Goal: Information Seeking & Learning: Learn about a topic

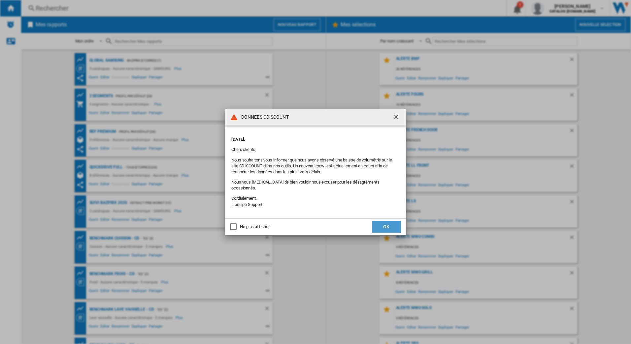
click at [391, 222] on button "OK" at bounding box center [386, 227] width 29 height 12
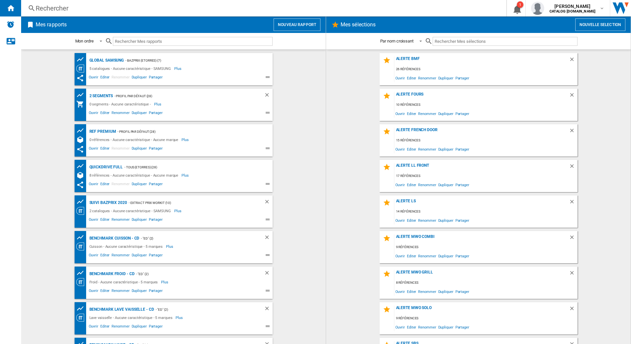
click at [41, 1] on div "Rechercher Rechercher 0 1 [PERSON_NAME] CATALOG [DOMAIN_NAME] CATALOG [DOMAIN_N…" at bounding box center [326, 8] width 610 height 16
click at [42, 5] on div "Rechercher" at bounding box center [262, 8] width 453 height 9
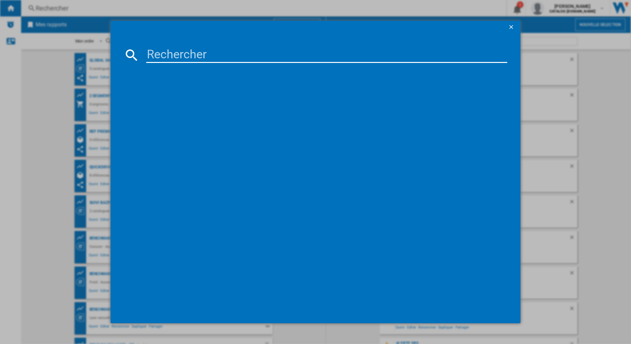
click at [199, 48] on input at bounding box center [326, 55] width 361 height 16
paste input "GBP31DSLEC"
type input "GBP31DSLEC"
click at [171, 98] on div "LG GBP31DSLEC INOX" at bounding box center [320, 97] width 355 height 7
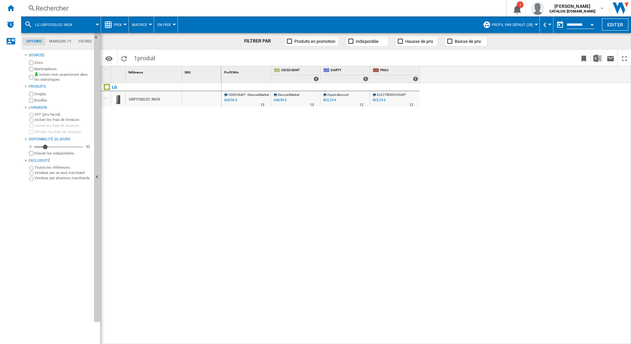
click at [117, 23] on span "Prix" at bounding box center [118, 25] width 8 height 4
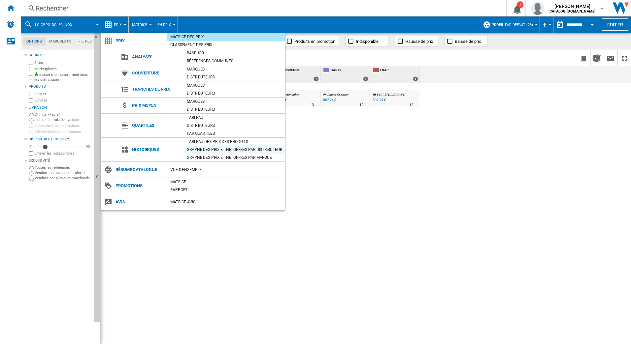
click at [223, 148] on div "Graphe des prix et nb. offres par distributeur" at bounding box center [234, 149] width 102 height 7
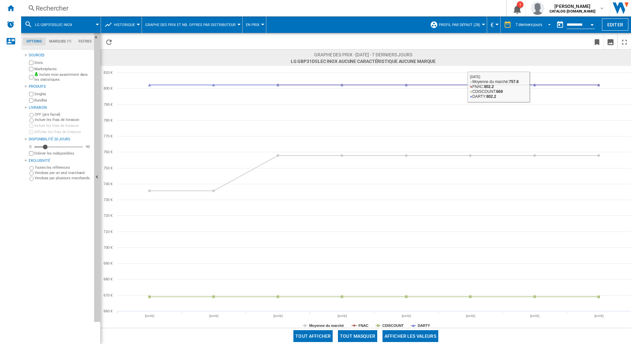
click at [529, 24] on div "7 derniers jours" at bounding box center [528, 24] width 27 height 5
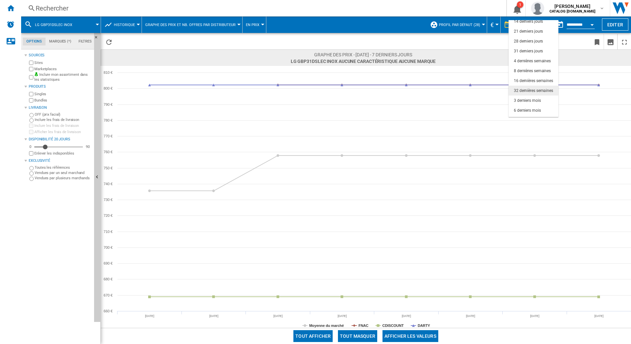
scroll to position [42, 0]
click at [535, 94] on div "6 derniers mois" at bounding box center [527, 93] width 27 height 6
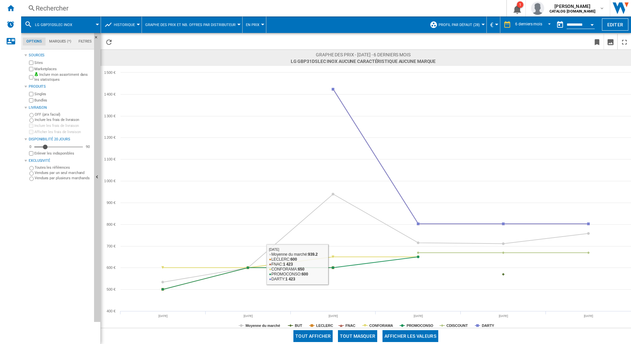
click at [353, 335] on button "Tout masquer" at bounding box center [357, 337] width 39 height 12
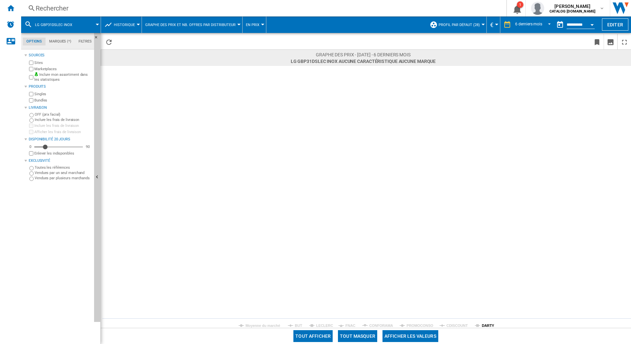
click at [488, 325] on tspan "DARTY" at bounding box center [488, 326] width 13 height 4
click at [399, 333] on button "Afficher les valeurs" at bounding box center [410, 337] width 56 height 12
click at [420, 334] on button "Masquer les valeurs" at bounding box center [410, 337] width 56 height 12
click at [309, 333] on button "Tout afficher" at bounding box center [312, 337] width 39 height 12
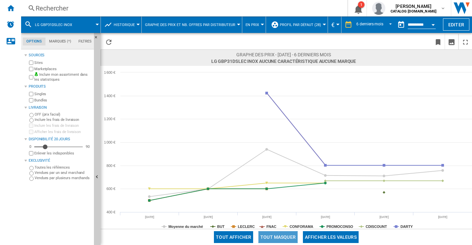
click at [284, 237] on button "Tout masquer" at bounding box center [278, 238] width 39 height 12
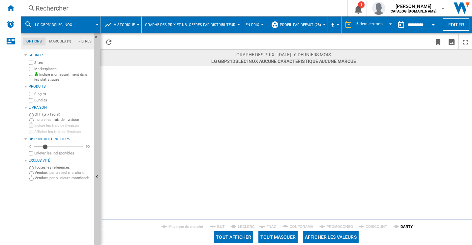
click at [406, 226] on tspan "DARTY" at bounding box center [407, 227] width 13 height 4
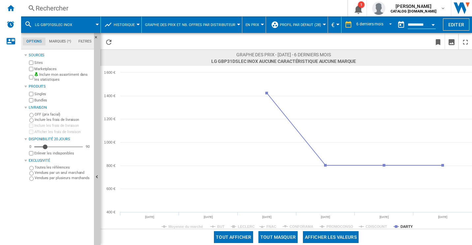
click at [239, 236] on button "Tout afficher" at bounding box center [233, 238] width 39 height 12
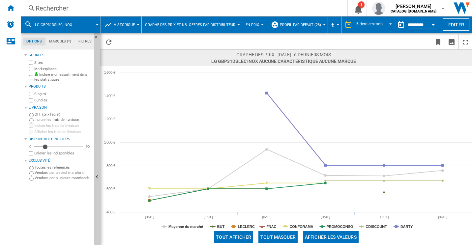
click at [81, 5] on div "Rechercher" at bounding box center [183, 8] width 295 height 9
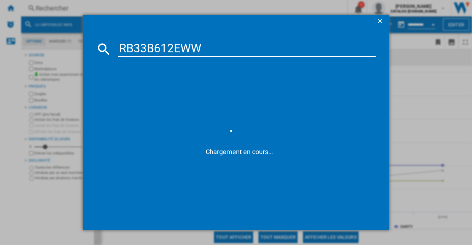
type input "RB33B612EWW"
click at [384, 20] on ng-md-icon "getI18NText('BUTTONS.CLOSE_DIALOG')" at bounding box center [381, 22] width 8 height 8
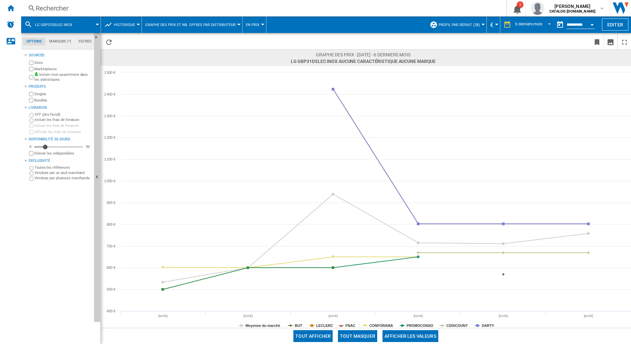
click at [165, 15] on div "Rechercher Rechercher 0 1 [PERSON_NAME] CATALOG [DOMAIN_NAME] CATALOG [DOMAIN_N…" at bounding box center [326, 8] width 610 height 16
drag, startPoint x: 102, startPoint y: 14, endPoint x: 95, endPoint y: 10, distance: 8.3
click at [101, 14] on div "Rechercher Rechercher 0 1 [PERSON_NAME] CATALOG [DOMAIN_NAME] CATALOG [DOMAIN_N…" at bounding box center [326, 8] width 610 height 16
click at [56, 8] on div "Rechercher" at bounding box center [262, 8] width 453 height 9
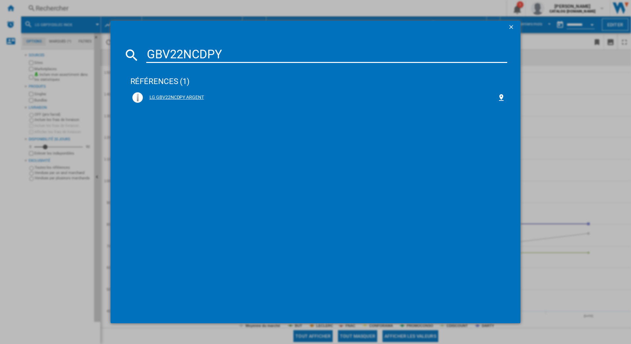
type input "GBV22NCDPY"
click at [166, 99] on div "LG GBV22NCDPY ARGENT" at bounding box center [320, 97] width 355 height 7
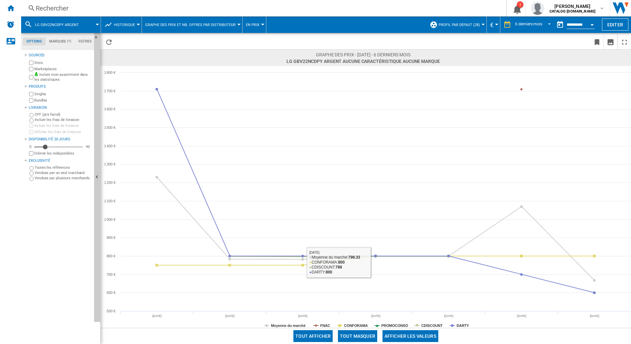
click at [352, 335] on button "Tout masquer" at bounding box center [357, 337] width 39 height 12
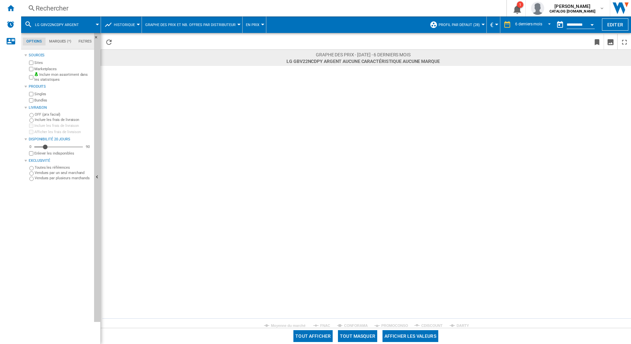
click at [454, 324] on rect at bounding box center [366, 197] width 530 height 262
click at [465, 329] on span at bounding box center [536, 337] width 190 height 16
click at [461, 324] on tspan "DARTY" at bounding box center [463, 326] width 13 height 4
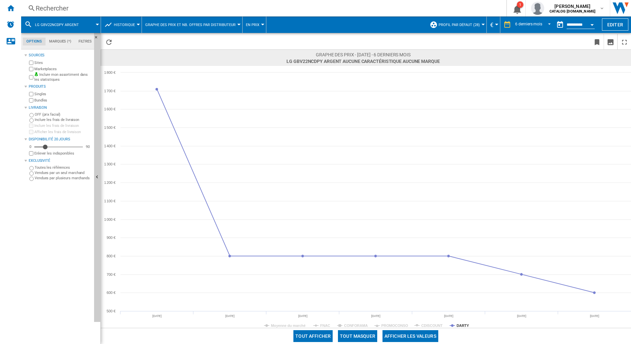
click at [106, 10] on div "Rechercher" at bounding box center [262, 8] width 453 height 9
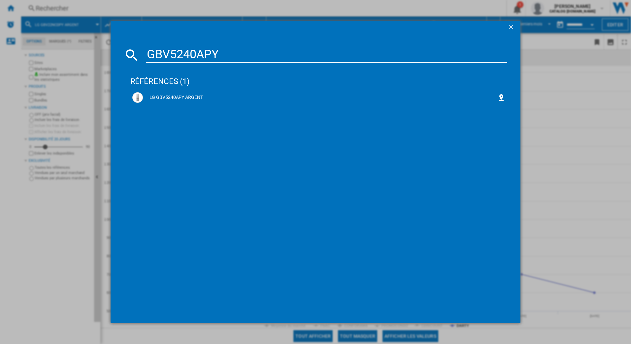
type input "GBV5240APY"
click at [191, 91] on div "LG GBV5240APY ARGENT" at bounding box center [318, 97] width 377 height 15
click at [186, 96] on div "LG GBV5240APY ARGENT" at bounding box center [320, 97] width 355 height 7
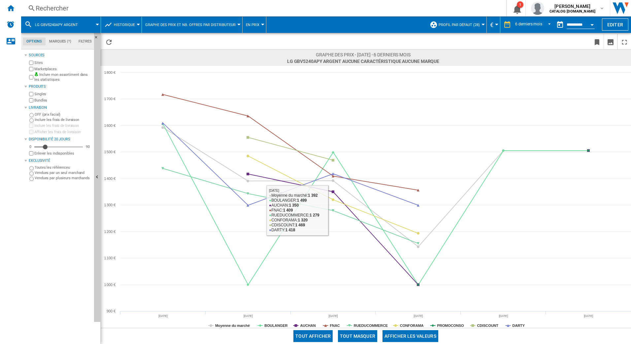
click at [367, 339] on button "Tout masquer" at bounding box center [357, 337] width 39 height 12
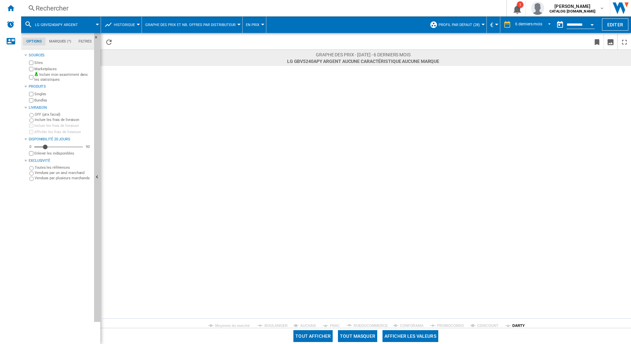
click at [514, 326] on tspan "DARTY" at bounding box center [518, 326] width 13 height 4
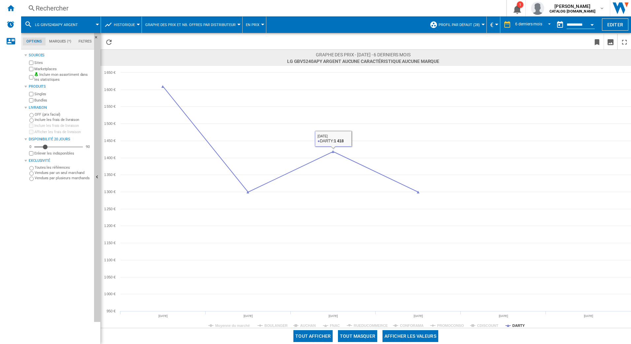
click at [160, 3] on div "Rechercher Rechercher 0 1 [PERSON_NAME] CATALOG [DOMAIN_NAME] CATALOG [DOMAIN_N…" at bounding box center [326, 8] width 610 height 16
click at [28, 11] on ng-md-icon at bounding box center [32, 8] width 8 height 8
click at [42, 7] on div "Rechercher" at bounding box center [262, 8] width 453 height 9
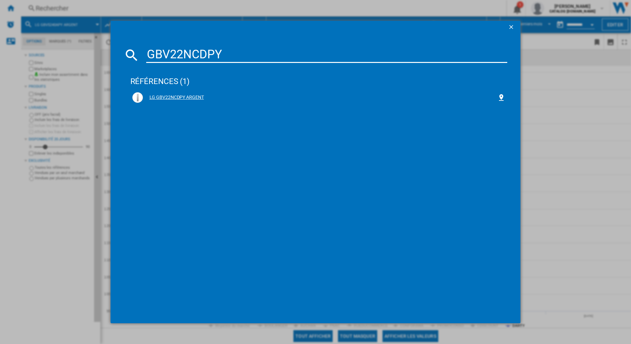
type input "GBV22NCDPY"
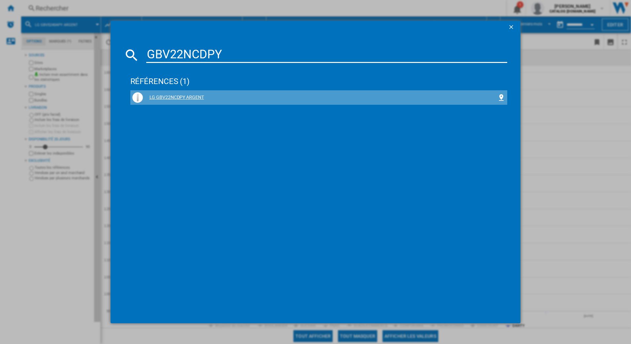
click at [176, 98] on div "LG GBV22NCDPY ARGENT" at bounding box center [320, 97] width 355 height 7
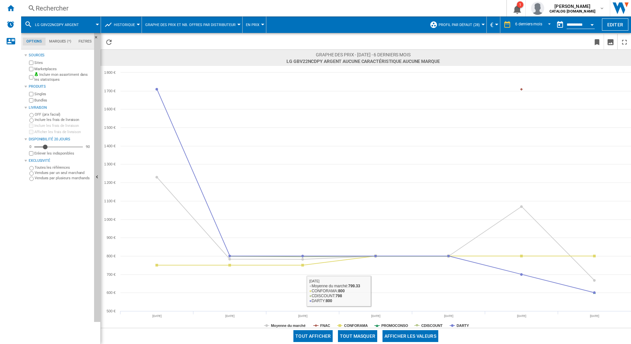
click at [364, 335] on button "Tout masquer" at bounding box center [357, 337] width 39 height 12
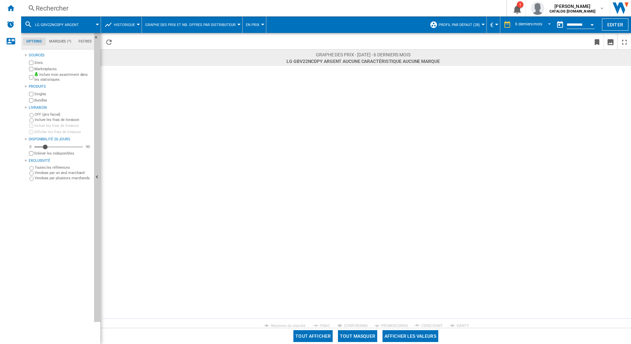
click at [454, 327] on rect at bounding box center [366, 197] width 530 height 262
click at [459, 324] on tspan "DARTY" at bounding box center [463, 326] width 13 height 4
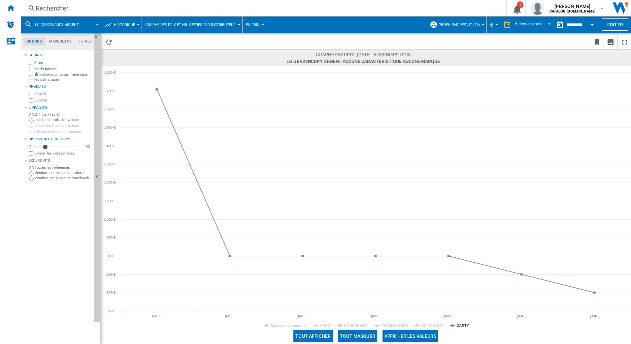
click at [86, 14] on div "Rechercher Rechercher 0 1 [PERSON_NAME] CATALOG [DOMAIN_NAME] CATALOG [DOMAIN_N…" at bounding box center [326, 8] width 610 height 16
click at [86, 7] on div "Rechercher" at bounding box center [262, 8] width 453 height 9
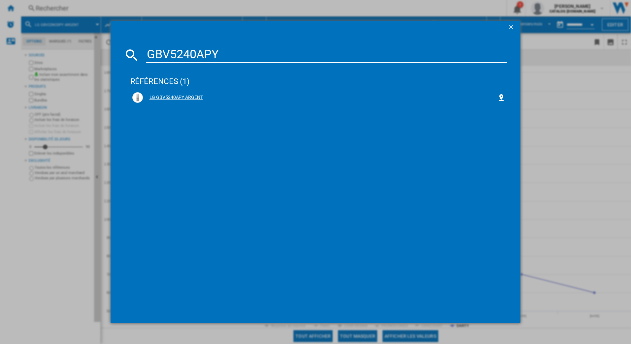
type input "GBV5240APY"
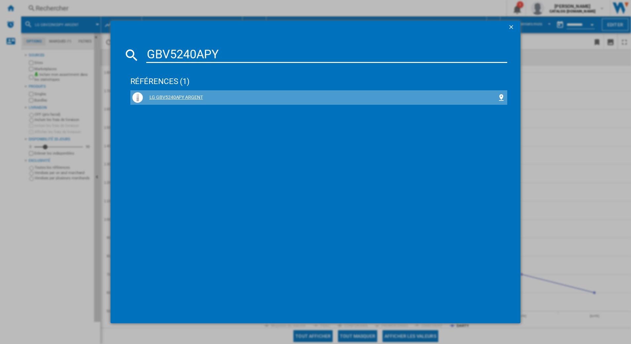
click at [182, 94] on div "LG GBV5240APY ARGENT" at bounding box center [318, 97] width 373 height 11
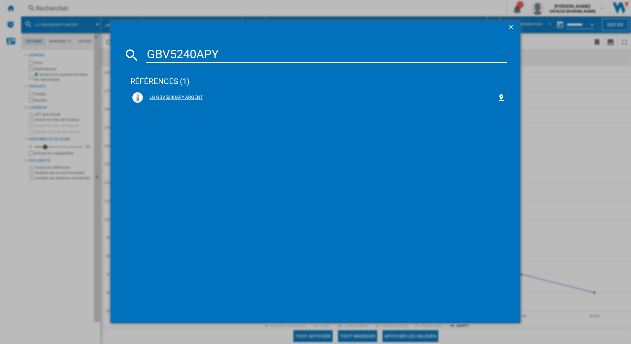
click at [169, 92] on div "LG GBV5240APY ARGENT" at bounding box center [318, 97] width 377 height 15
click at [186, 101] on div "LG GBV5240APY ARGENT" at bounding box center [318, 97] width 373 height 11
click at [186, 96] on div "LG GBV5240APY ARGENT" at bounding box center [320, 97] width 355 height 7
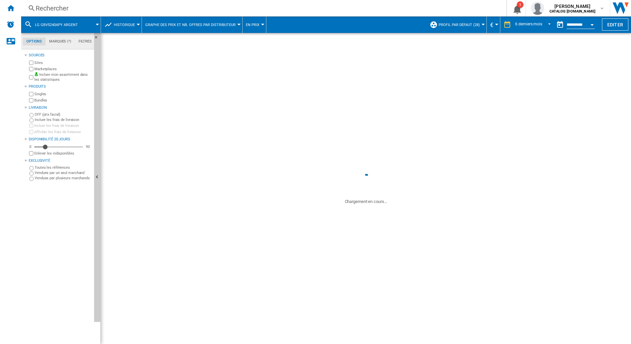
click at [186, 96] on div "Graphe des prix - [DATE] - 6 derniers mois LG GBV22NCDPY ARGENT Aucune caractér…" at bounding box center [366, 188] width 530 height 279
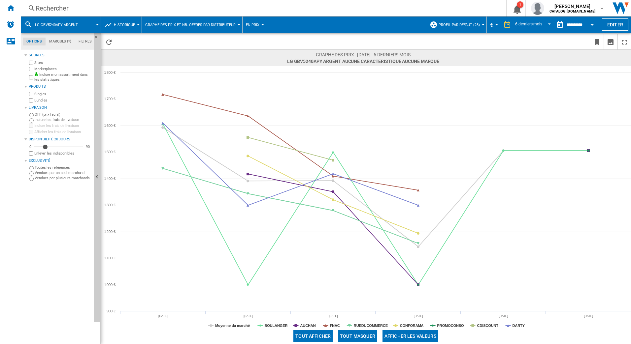
click at [364, 334] on button "Tout masquer" at bounding box center [357, 337] width 39 height 12
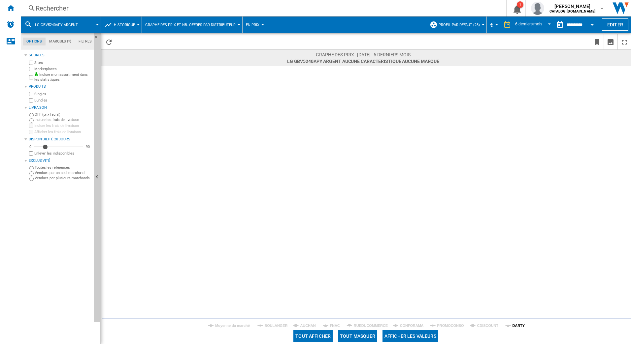
click at [517, 325] on tspan "DARTY" at bounding box center [518, 326] width 13 height 4
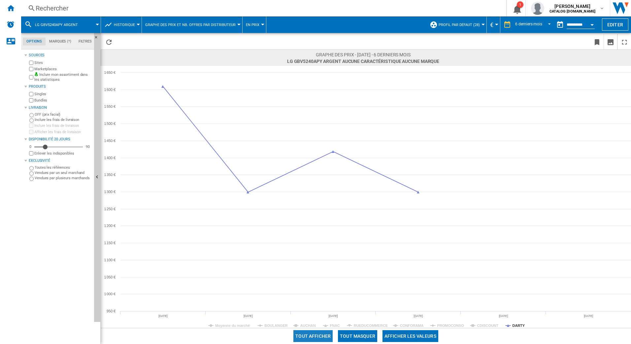
click at [314, 333] on button "Tout afficher" at bounding box center [312, 337] width 39 height 12
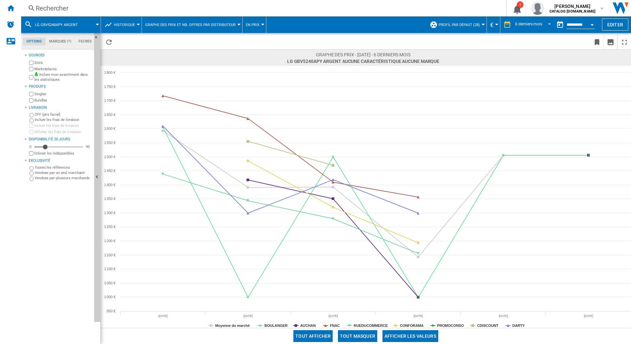
click at [364, 336] on button "Tout masquer" at bounding box center [357, 337] width 39 height 12
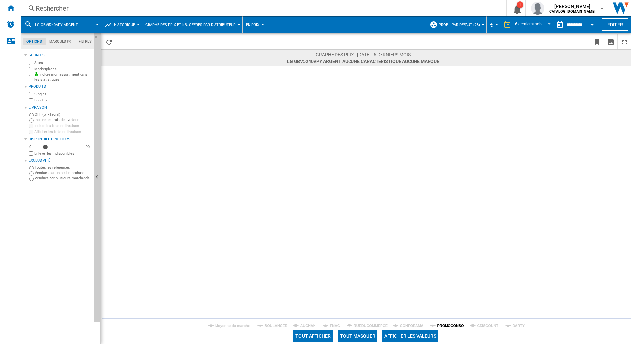
click at [450, 324] on tspan "PROMOCONSO" at bounding box center [450, 326] width 27 height 4
click at [475, 327] on rect at bounding box center [366, 197] width 530 height 262
click at [479, 327] on tspan "CDISCOUNT" at bounding box center [487, 326] width 21 height 4
click at [419, 328] on tspan "CONFORAMA" at bounding box center [412, 326] width 24 height 4
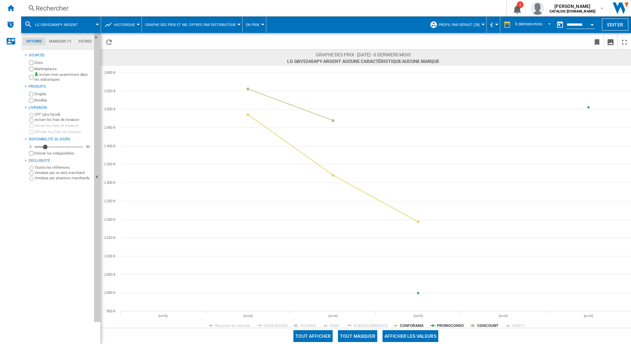
click at [417, 326] on tspan "CONFORAMA" at bounding box center [412, 326] width 24 height 4
click at [383, 324] on tspan "RUEDUCOMMERCE" at bounding box center [371, 326] width 34 height 4
click at [425, 324] on rect at bounding box center [366, 197] width 530 height 262
click at [467, 331] on span at bounding box center [536, 337] width 190 height 16
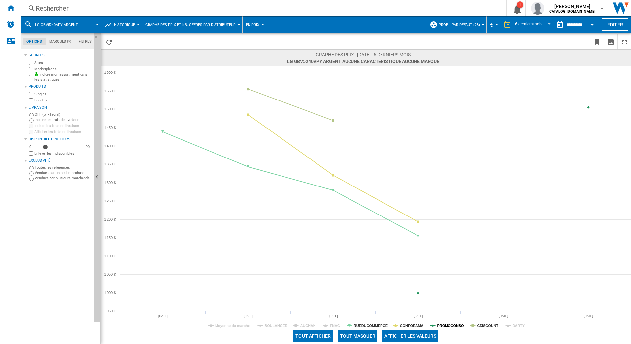
click at [442, 326] on tspan "PROMOCONSO" at bounding box center [450, 326] width 27 height 4
click at [489, 325] on tspan "CDISCOUNT" at bounding box center [487, 326] width 21 height 4
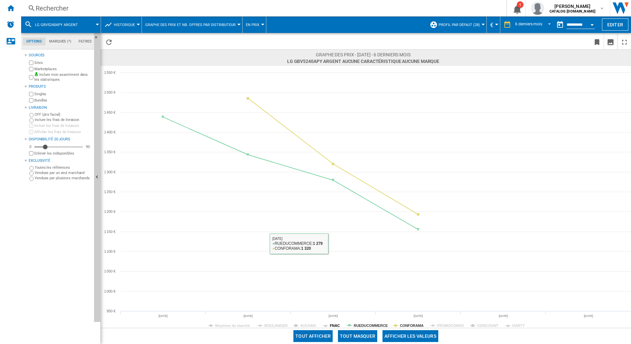
click at [332, 324] on tspan "FNAC" at bounding box center [335, 326] width 10 height 4
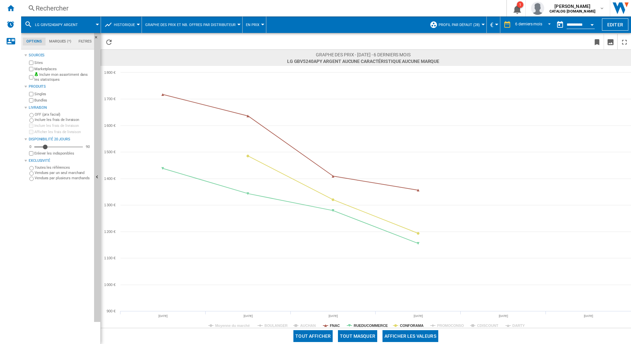
click at [369, 323] on rect at bounding box center [366, 197] width 530 height 262
drag, startPoint x: 302, startPoint y: 323, endPoint x: 345, endPoint y: 276, distance: 64.2
click at [302, 324] on tspan "AUCHAN" at bounding box center [308, 326] width 16 height 4
